Goal: Navigation & Orientation: Find specific page/section

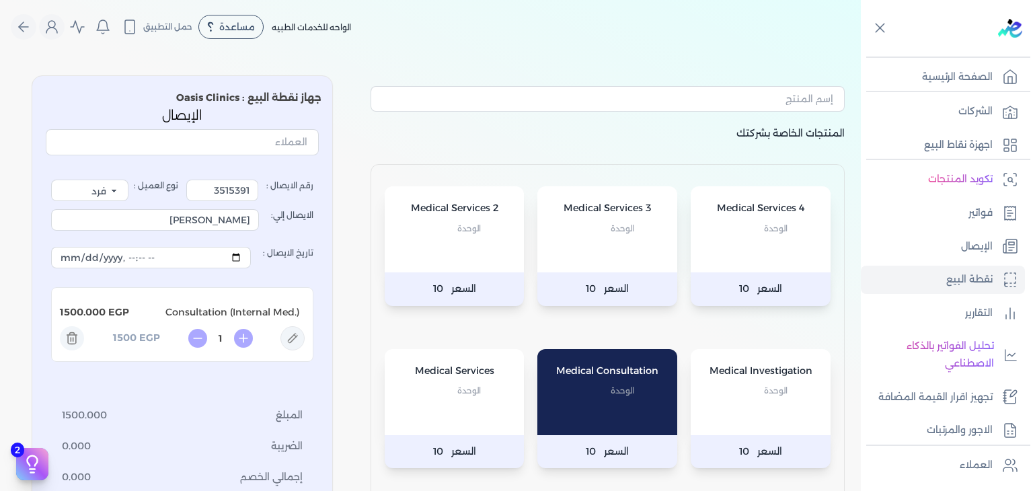
select select "EGP"
select select "EGS"
select select "B"
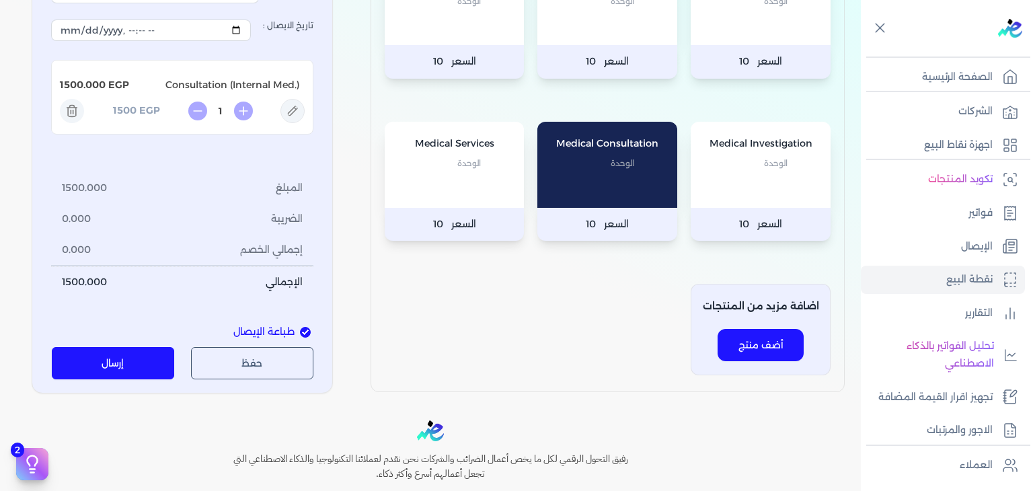
scroll to position [202, 0]
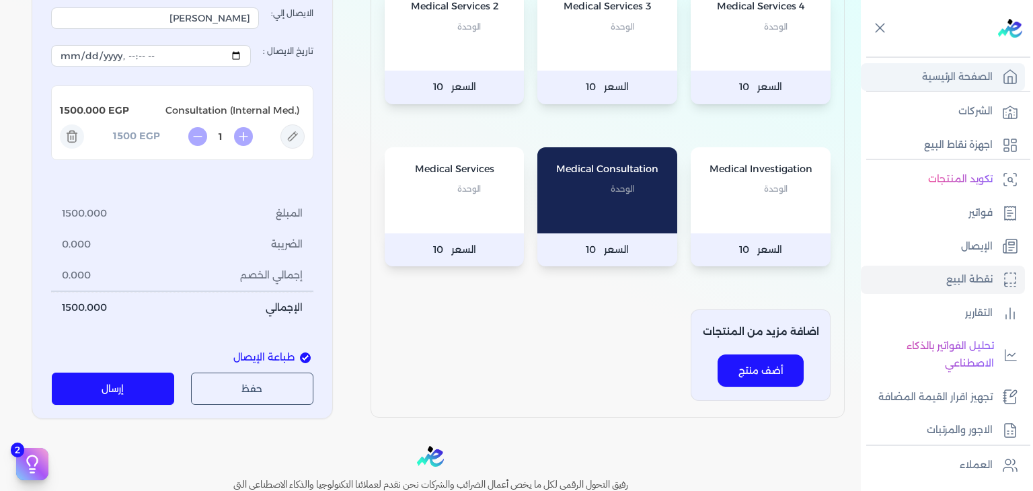
click at [963, 79] on p "الصفحة الرئيسية" at bounding box center [957, 77] width 71 height 17
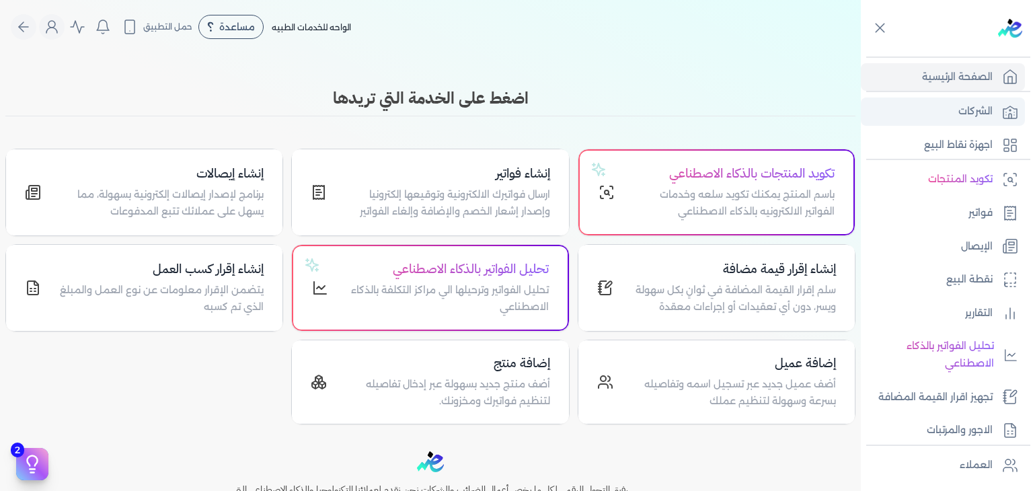
click at [925, 104] on link "الشركات" at bounding box center [943, 112] width 164 height 28
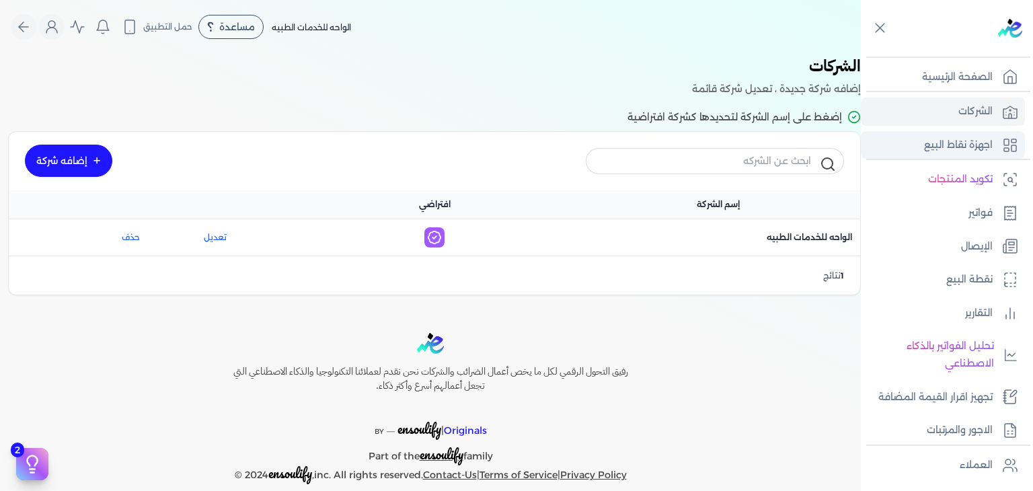
click at [913, 138] on link "اجهزة نقاط البيع" at bounding box center [943, 145] width 164 height 28
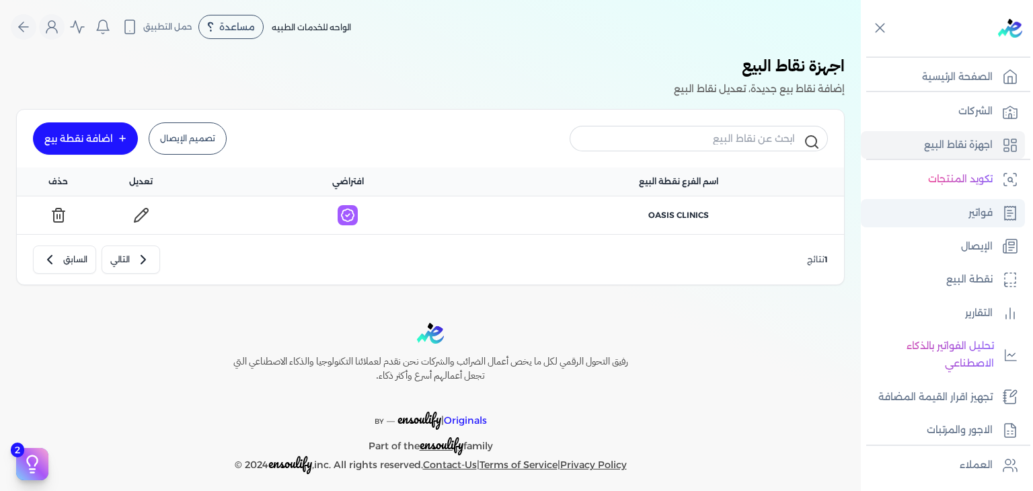
click at [970, 221] on link "فواتير" at bounding box center [943, 213] width 164 height 28
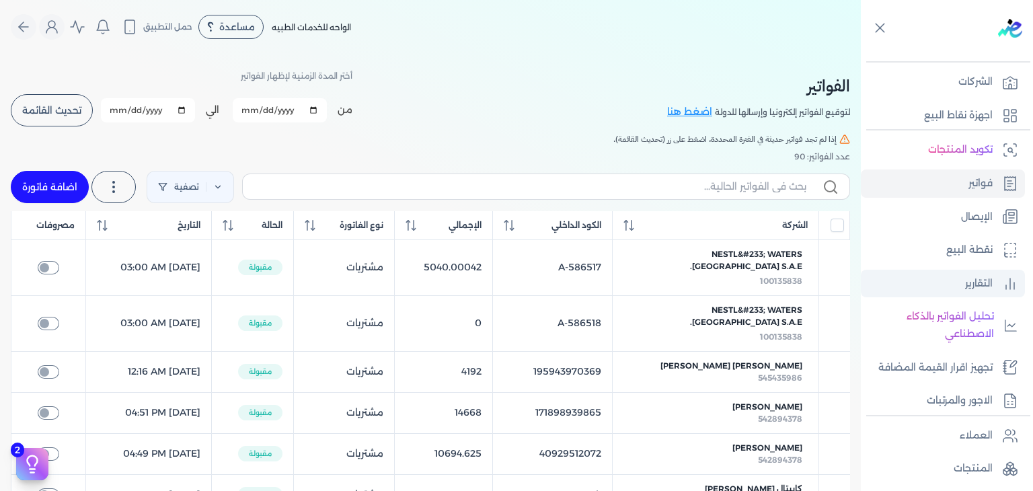
scroll to position [67, 0]
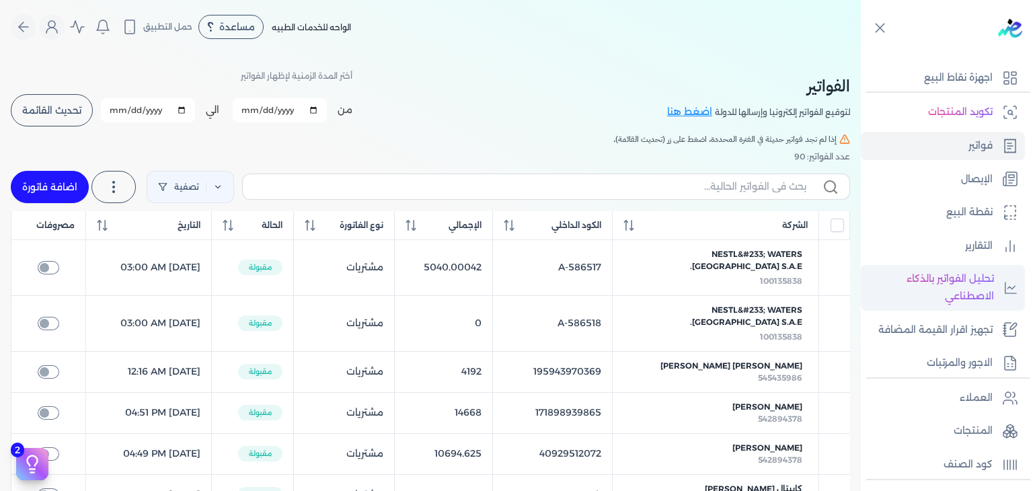
click at [973, 274] on p "تحليل الفواتير بالذكاء الاصطناعي" at bounding box center [930, 287] width 126 height 34
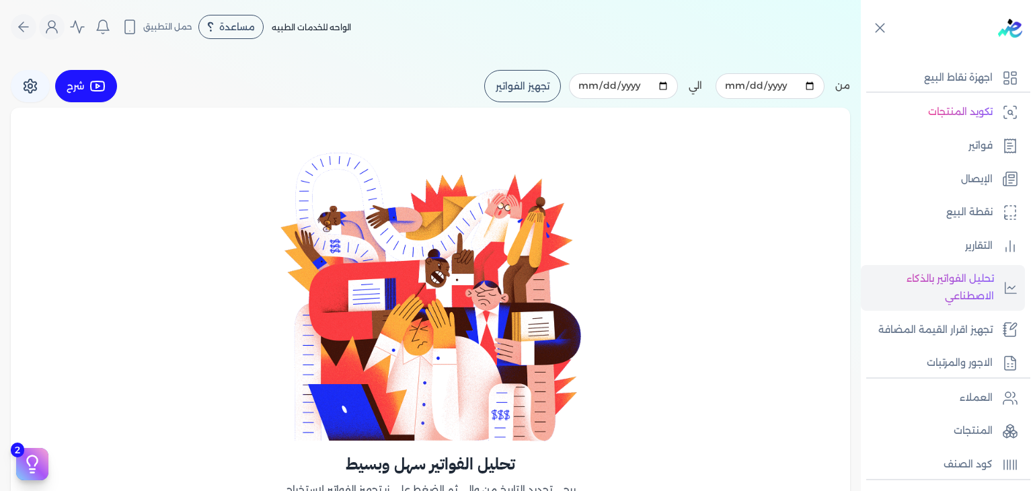
click at [506, 87] on button "تجهيز الفواتير" at bounding box center [522, 86] width 77 height 32
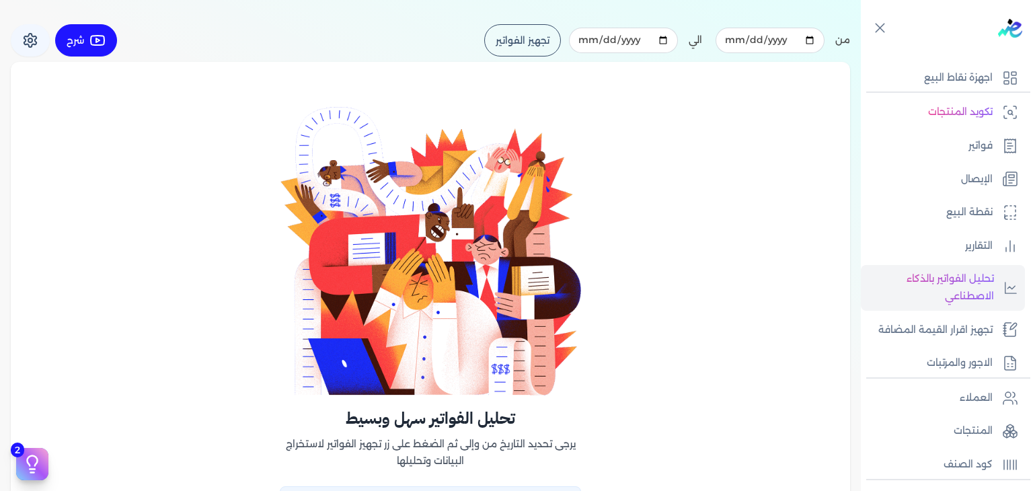
scroll to position [33, 0]
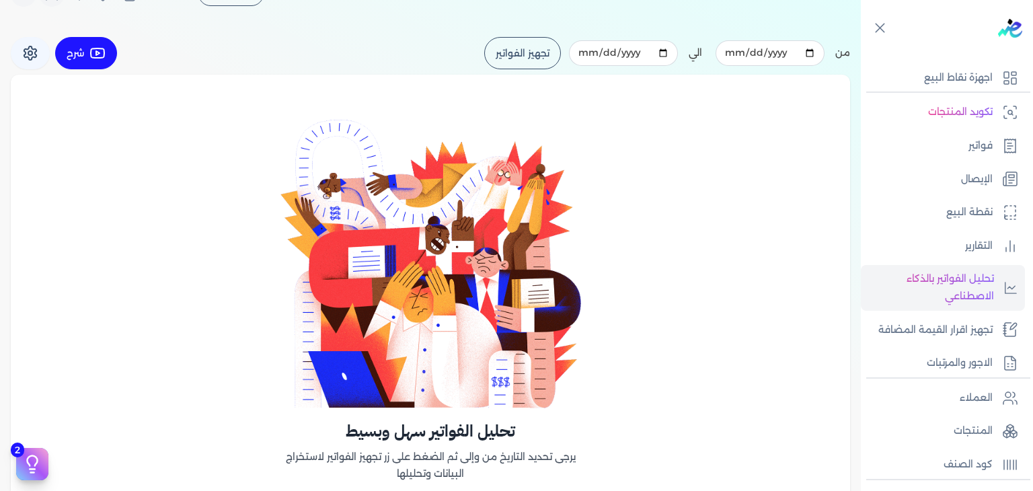
click at [548, 47] on button "تجهيز الفواتير" at bounding box center [522, 53] width 77 height 32
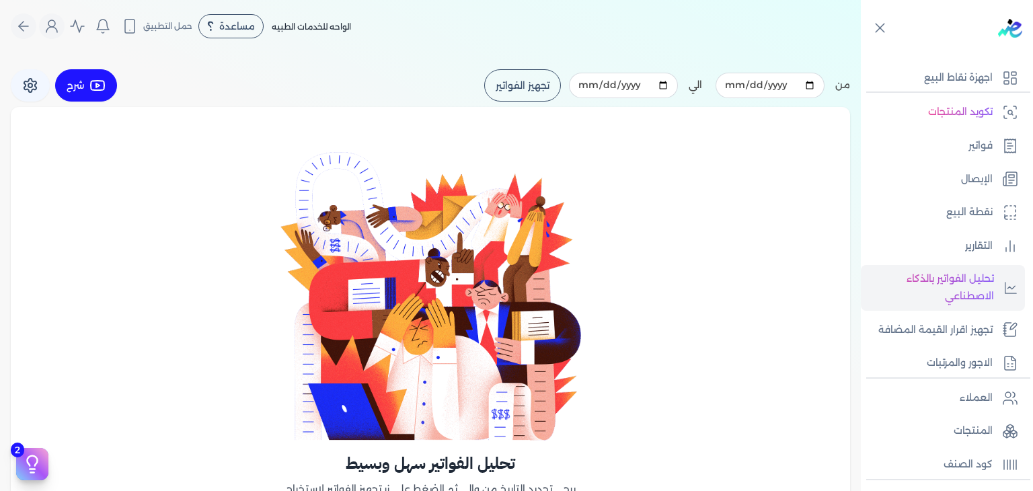
scroll to position [0, 0]
click at [498, 80] on button "تجهيز الفواتير" at bounding box center [522, 86] width 77 height 32
click at [499, 81] on button "تجهيز الفواتير" at bounding box center [522, 86] width 77 height 32
click at [814, 84] on input "2025-08-01" at bounding box center [769, 86] width 109 height 26
click at [667, 85] on input "2025-08-31" at bounding box center [623, 86] width 109 height 26
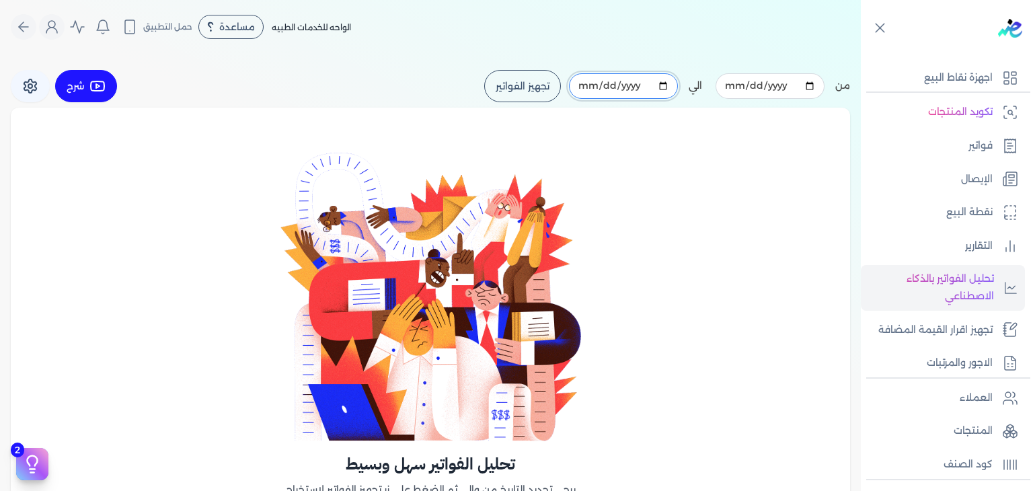
type input "2025-08-25"
click at [531, 93] on button "تجهيز الفواتير" at bounding box center [522, 86] width 77 height 32
click at [538, 84] on button "تجهيز الفواتير" at bounding box center [522, 86] width 77 height 32
click at [959, 233] on link "التقارير" at bounding box center [943, 246] width 164 height 28
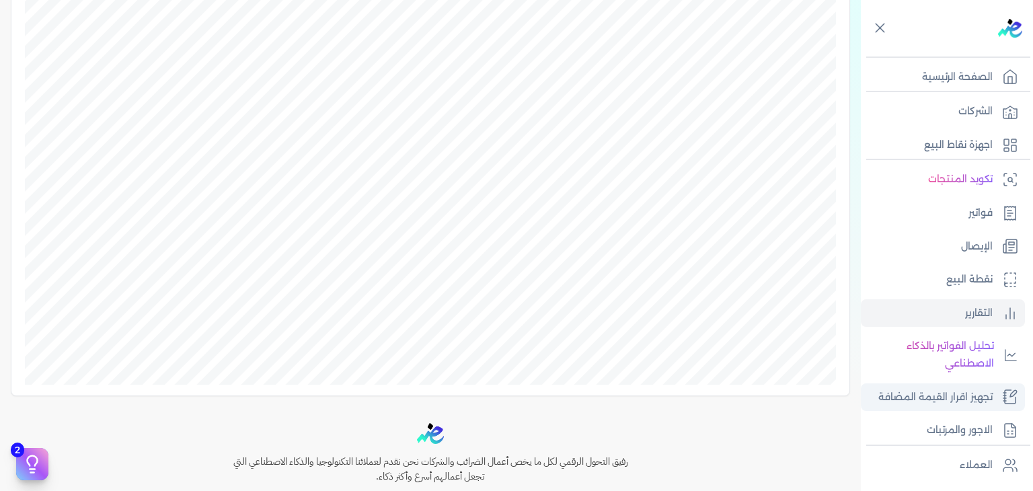
scroll to position [234, 0]
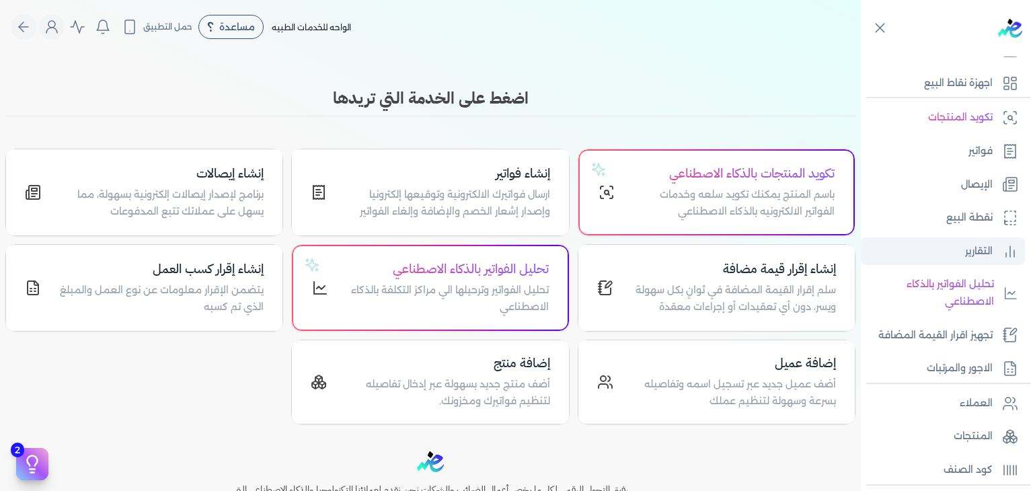
scroll to position [234, 0]
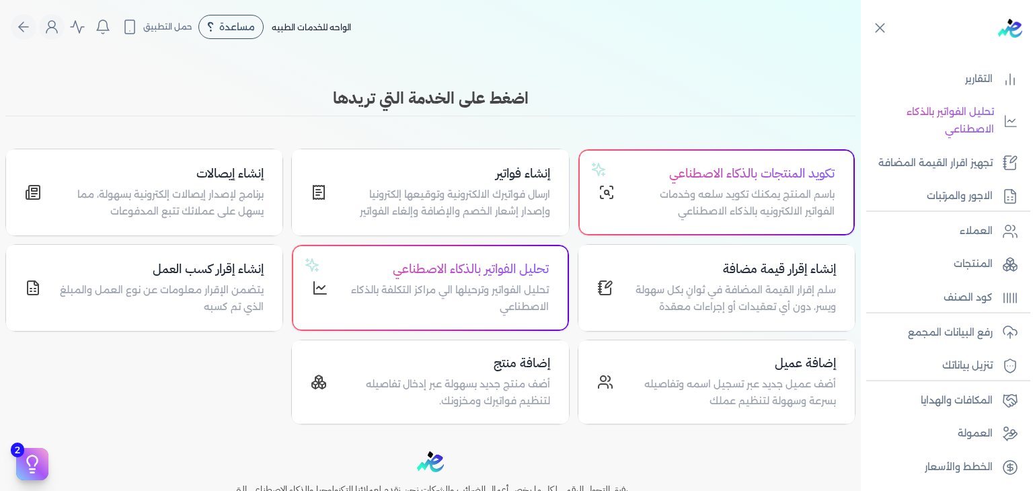
click at [14, 20] on nav "Toggle Navigation الاسعار العمولات مساعدة خدمة العملاء دليل المستخدم تسجيل الدخ…" at bounding box center [430, 27] width 861 height 54
click at [24, 22] on icon "Global" at bounding box center [23, 27] width 16 height 16
click at [32, 28] on icon "Global" at bounding box center [23, 27] width 16 height 16
click at [65, 29] on button "Global" at bounding box center [52, 27] width 26 height 26
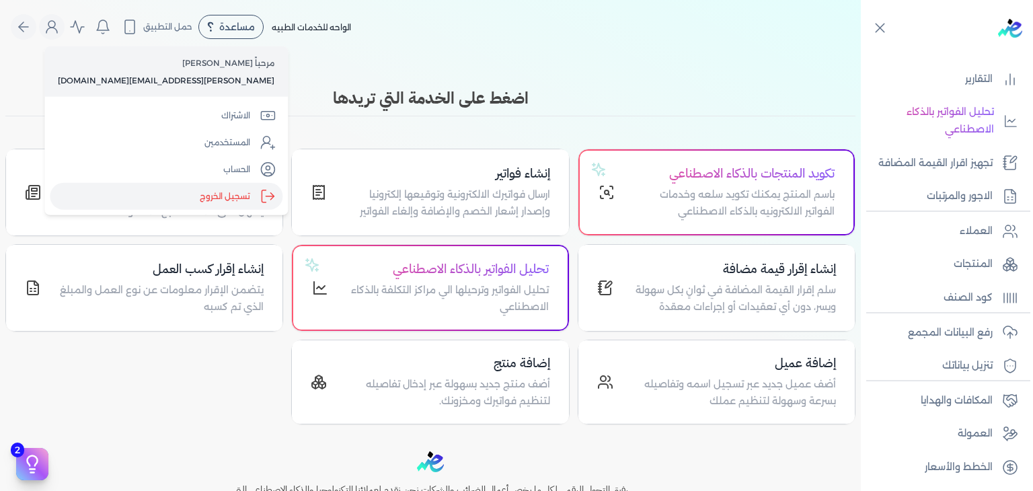
click at [132, 192] on label "تسجيل الخروج" at bounding box center [166, 196] width 233 height 27
click at [861, 54] on input "Close" at bounding box center [861, 54] width 0 height 0
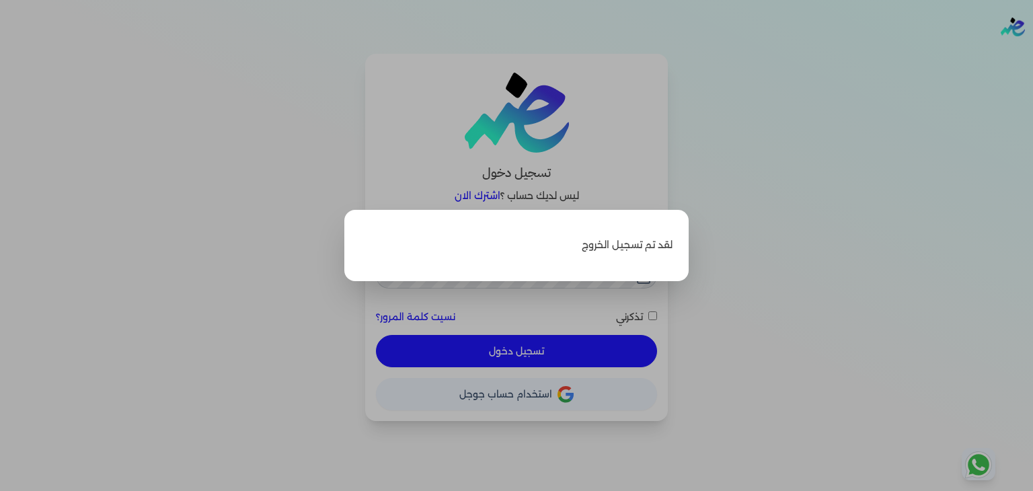
type input "[PERSON_NAME][EMAIL_ADDRESS][DOMAIN_NAME]"
click at [741, 167] on label "Close" at bounding box center [516, 245] width 1033 height 491
click at [1032, 54] on input "Close" at bounding box center [1033, 54] width 0 height 0
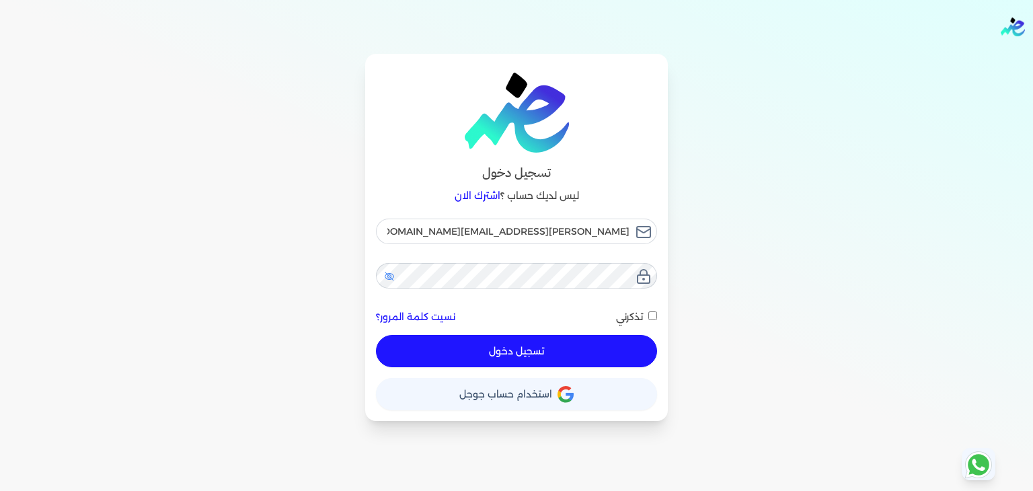
click at [387, 277] on icon at bounding box center [389, 276] width 4 height 4
checkbox input "false"
